Goal: Learn about a topic

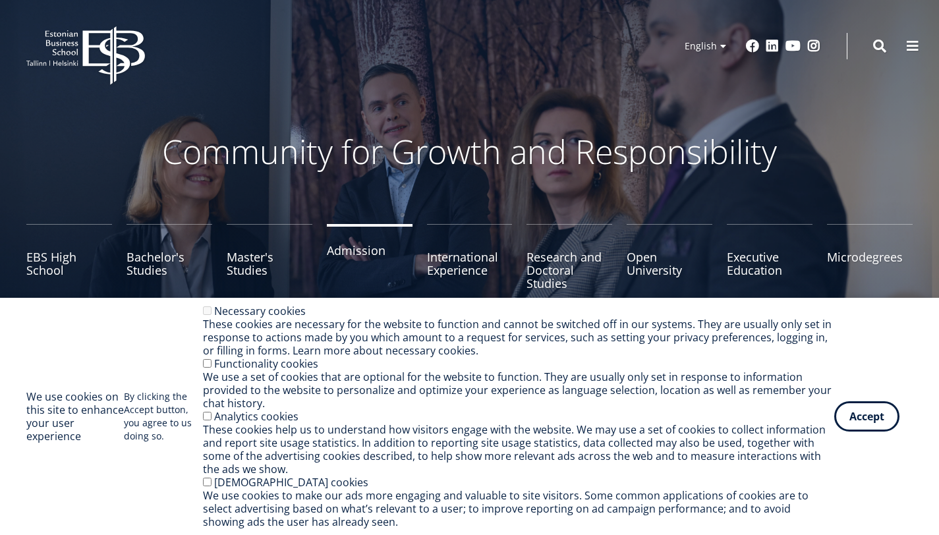
click at [363, 268] on link "Admission" at bounding box center [370, 257] width 86 height 66
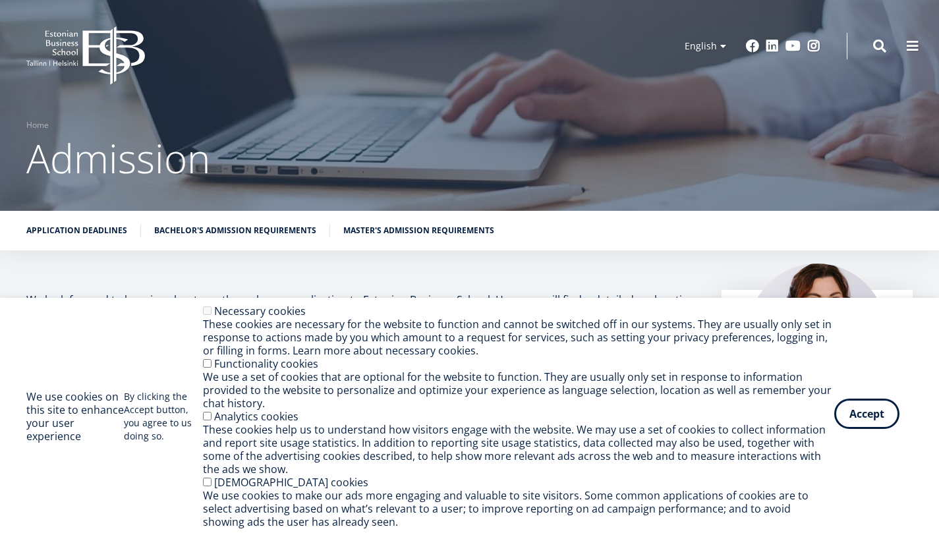
click at [878, 422] on button "Accept" at bounding box center [866, 414] width 65 height 30
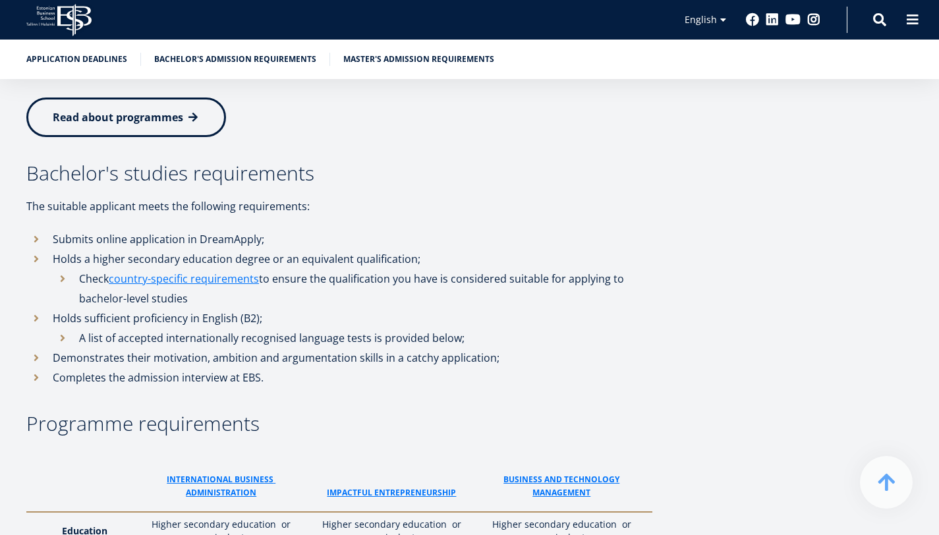
scroll to position [1501, 0]
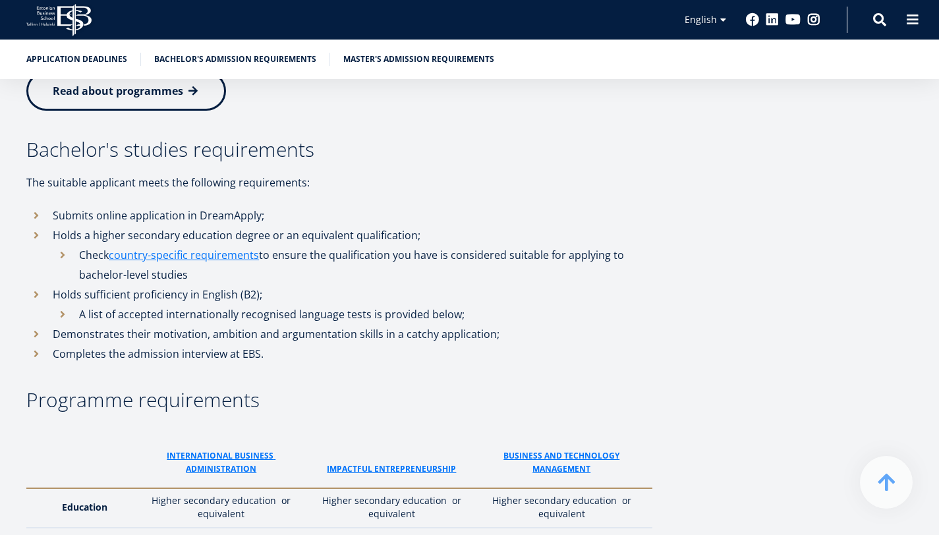
click at [226, 111] on link "Read about programmes" at bounding box center [126, 91] width 200 height 40
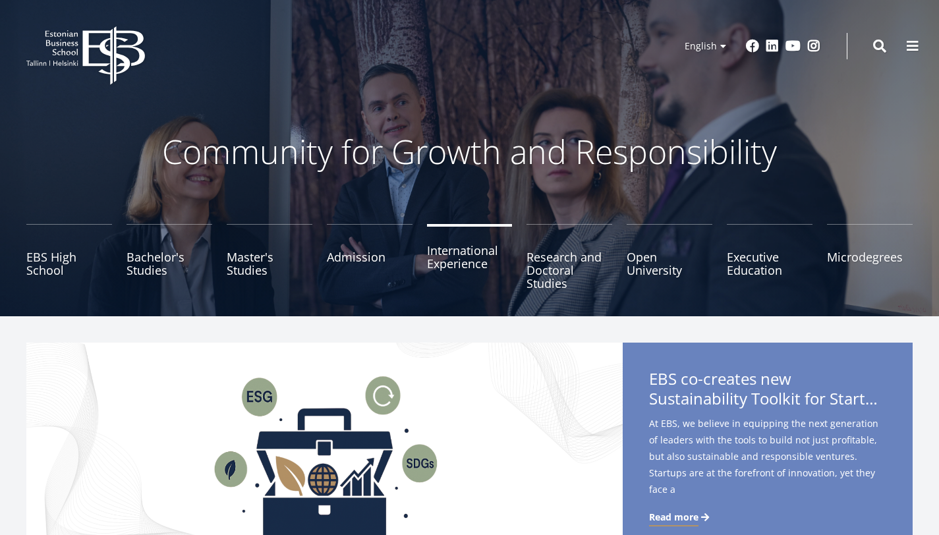
click at [451, 272] on link "International Experience" at bounding box center [470, 257] width 86 height 66
